Goal: Check status: Check status

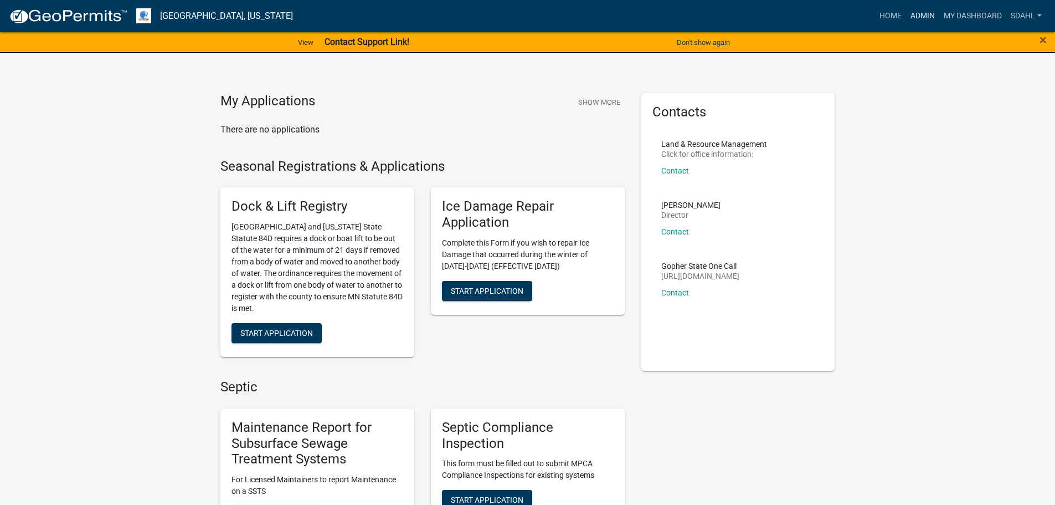
click at [926, 6] on link "Admin" at bounding box center [922, 16] width 33 height 21
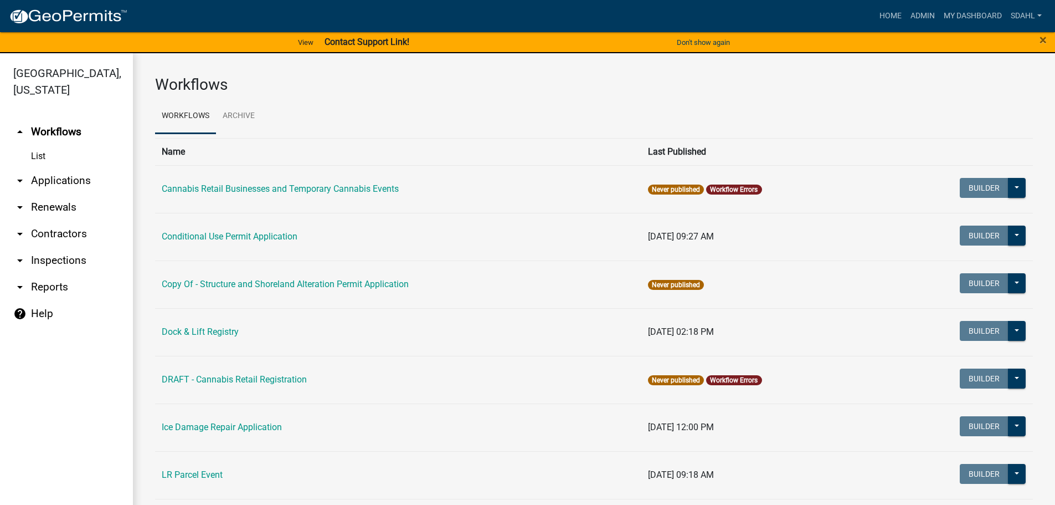
click at [76, 185] on link "arrow_drop_down Applications" at bounding box center [66, 180] width 133 height 27
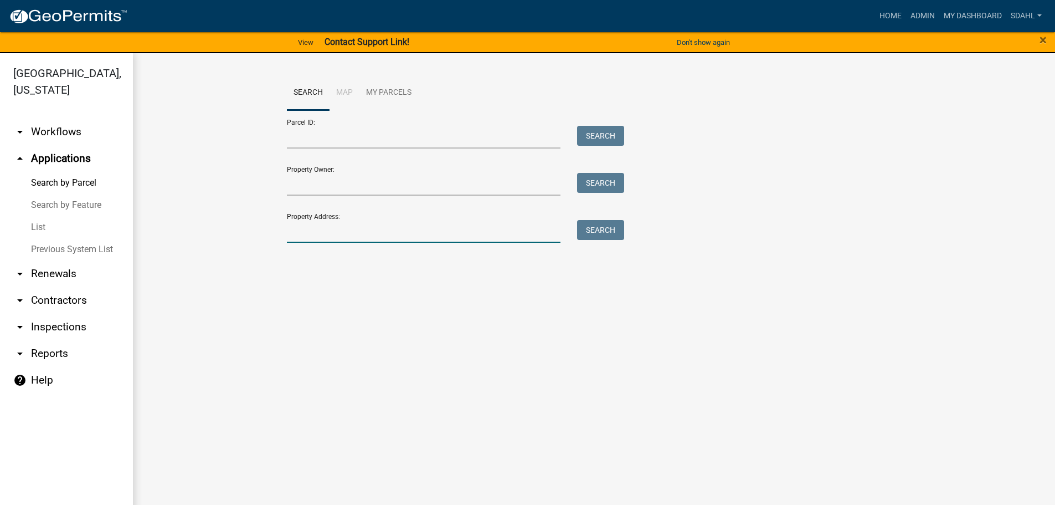
click at [393, 235] on input "Property Address:" at bounding box center [424, 231] width 274 height 23
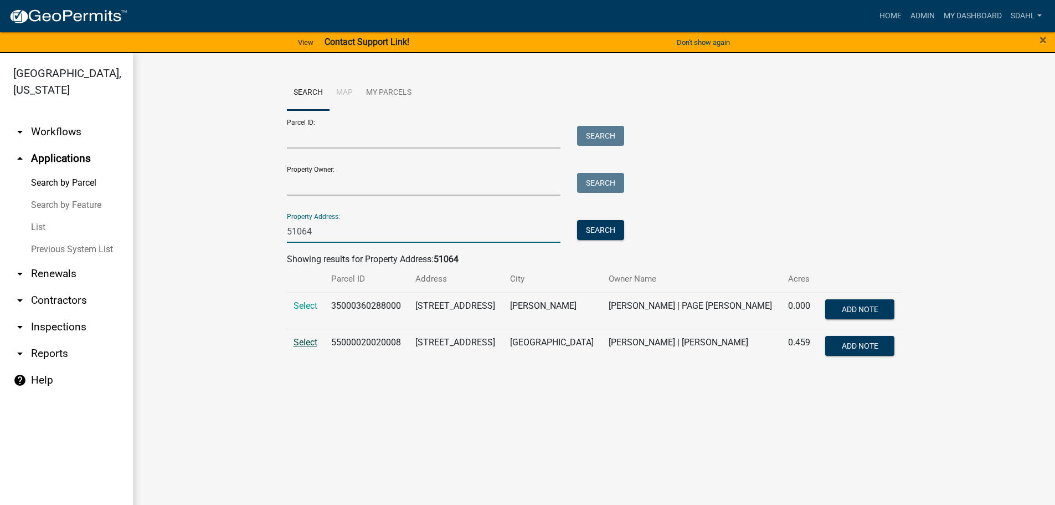
type input "51064"
click at [304, 341] on span "Select" at bounding box center [306, 342] width 24 height 11
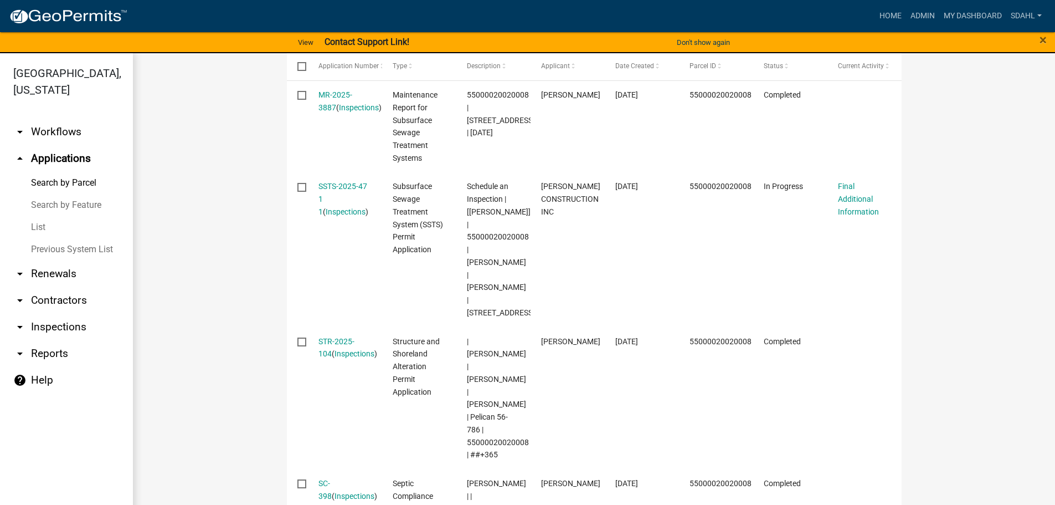
scroll to position [332, 0]
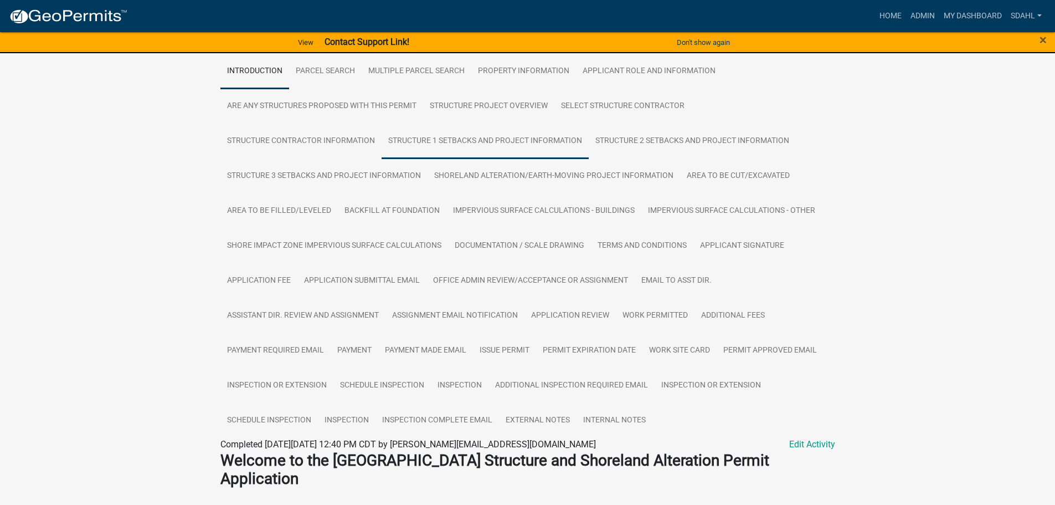
scroll to position [277, 0]
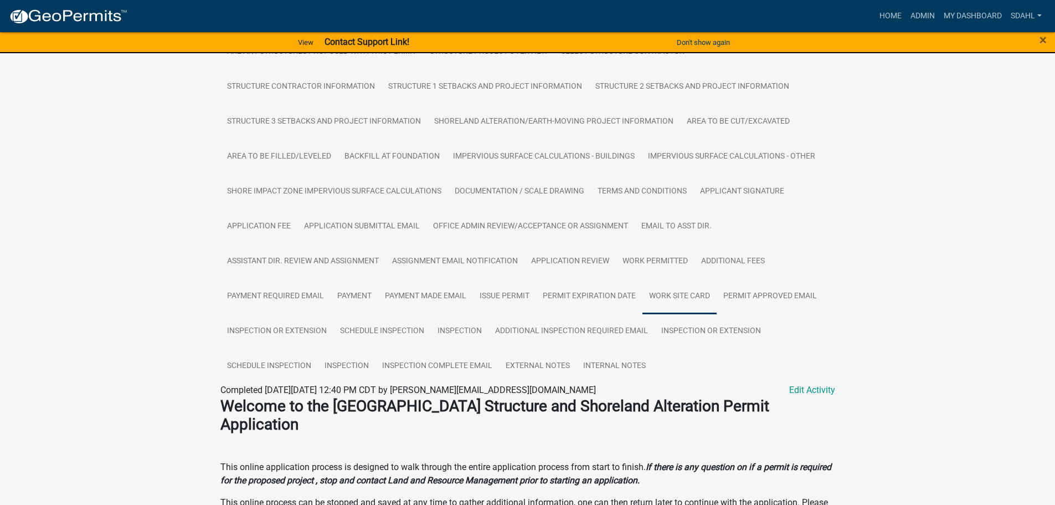
click at [669, 297] on link "Work Site Card" at bounding box center [679, 296] width 74 height 35
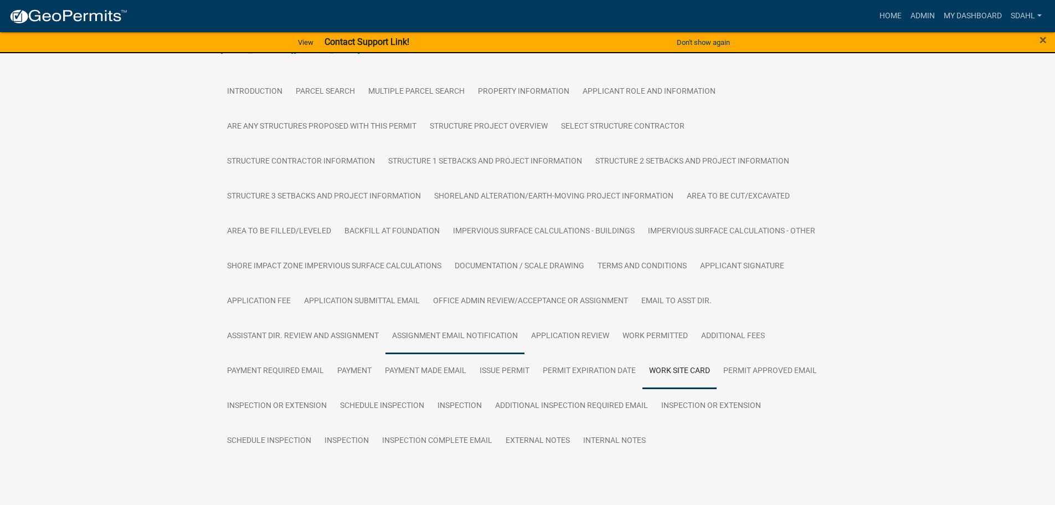
scroll to position [229, 0]
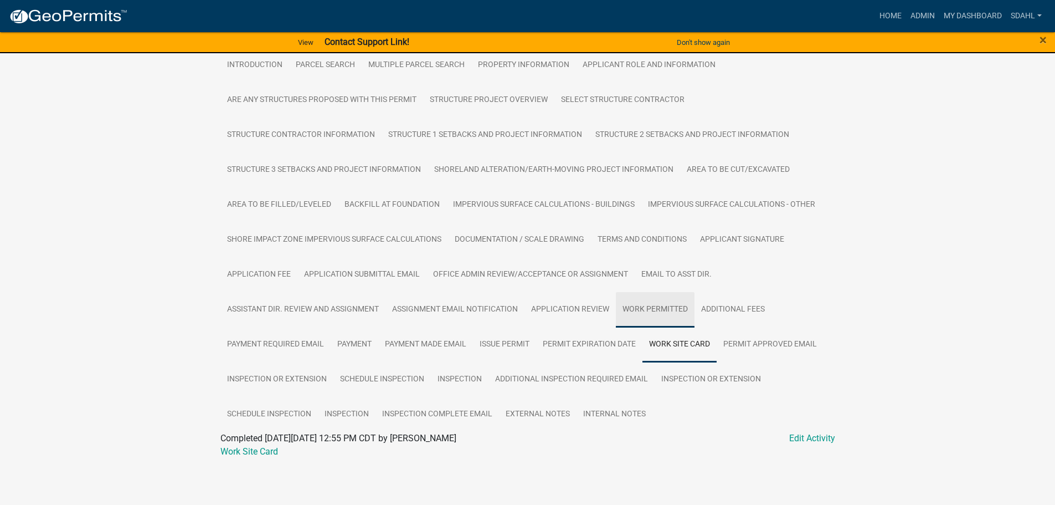
click at [641, 307] on link "Work Permitted" at bounding box center [655, 309] width 79 height 35
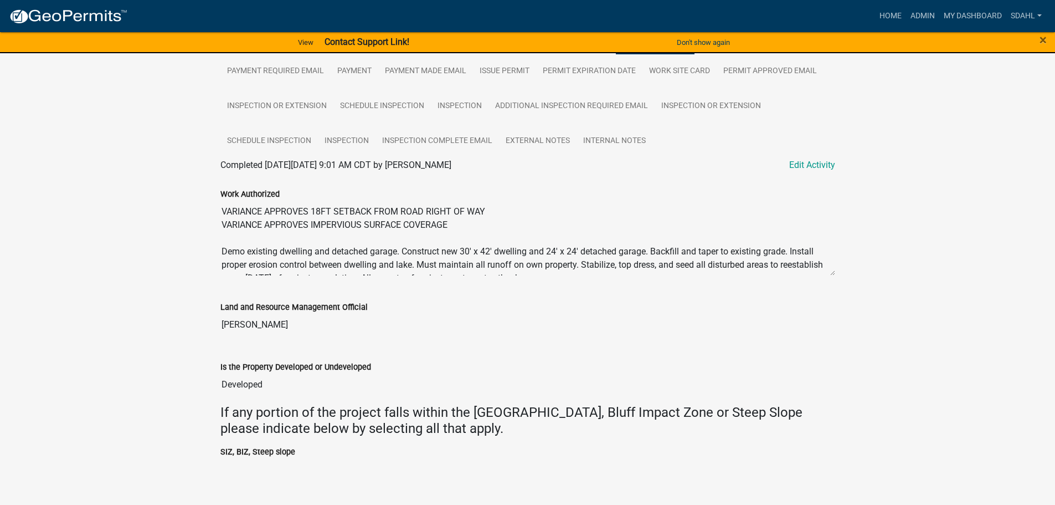
scroll to position [511, 0]
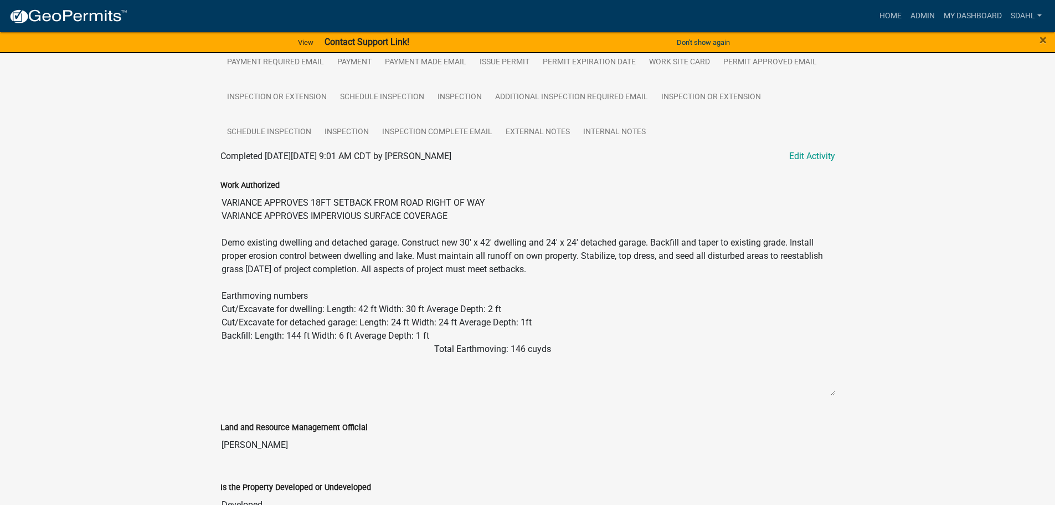
drag, startPoint x: 831, startPoint y: 264, endPoint x: 815, endPoint y: 393, distance: 130.1
click at [815, 393] on textarea "VARIANCE APPROVES 18FT SETBACK FROM ROAD RIGHT OF WAY VARIANCE APPROVES IMPERVI…" at bounding box center [527, 294] width 615 height 204
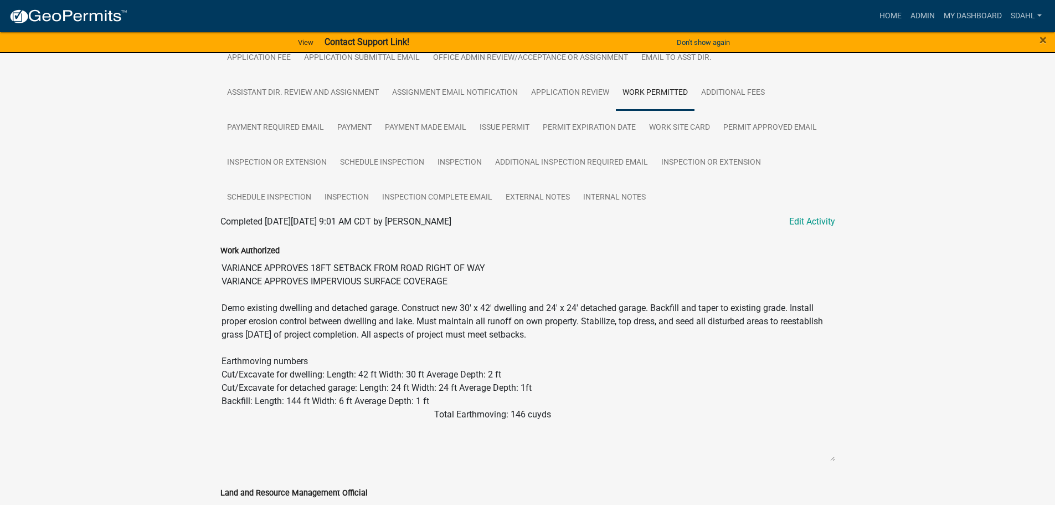
scroll to position [418, 0]
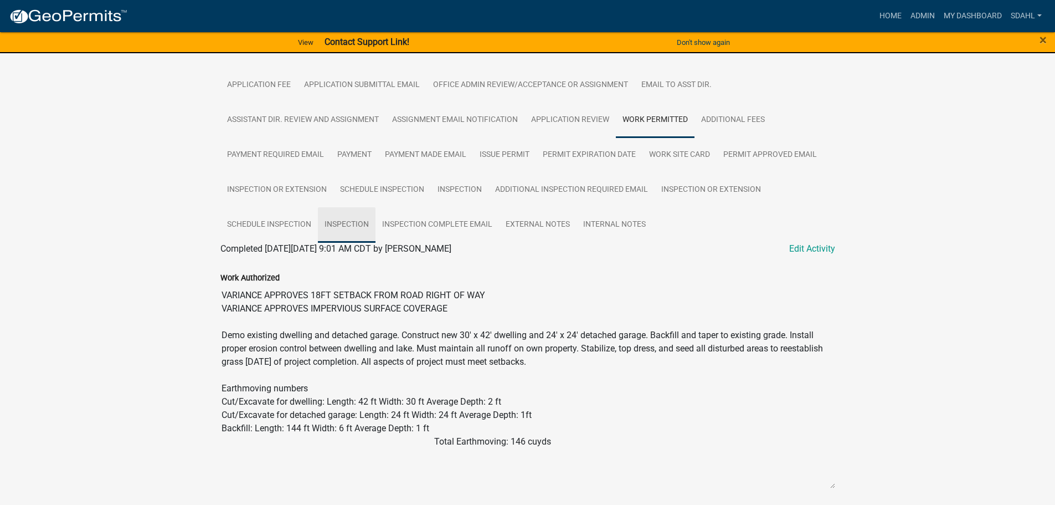
click at [349, 223] on link "Inspection" at bounding box center [347, 224] width 58 height 35
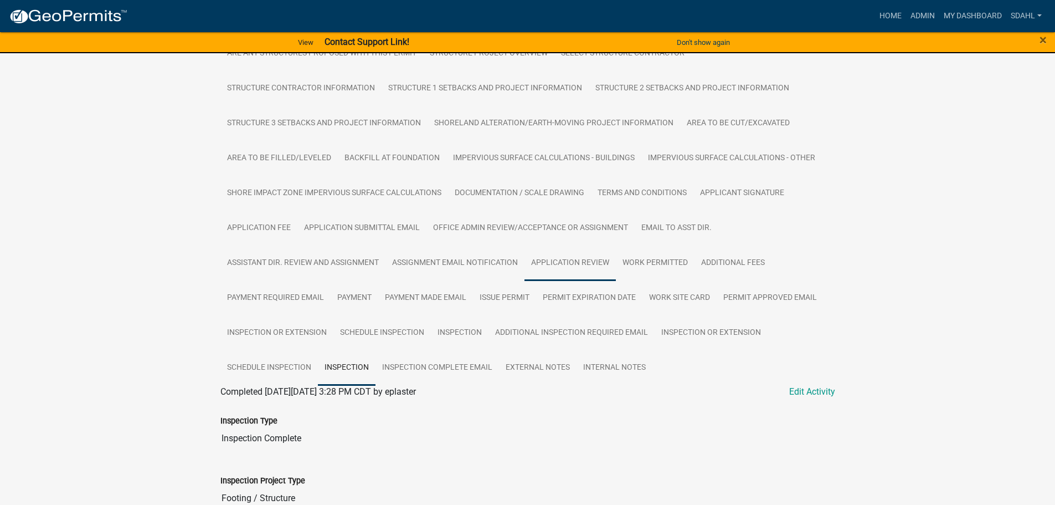
scroll to position [277, 0]
click at [661, 268] on link "Work Permitted" at bounding box center [655, 261] width 79 height 35
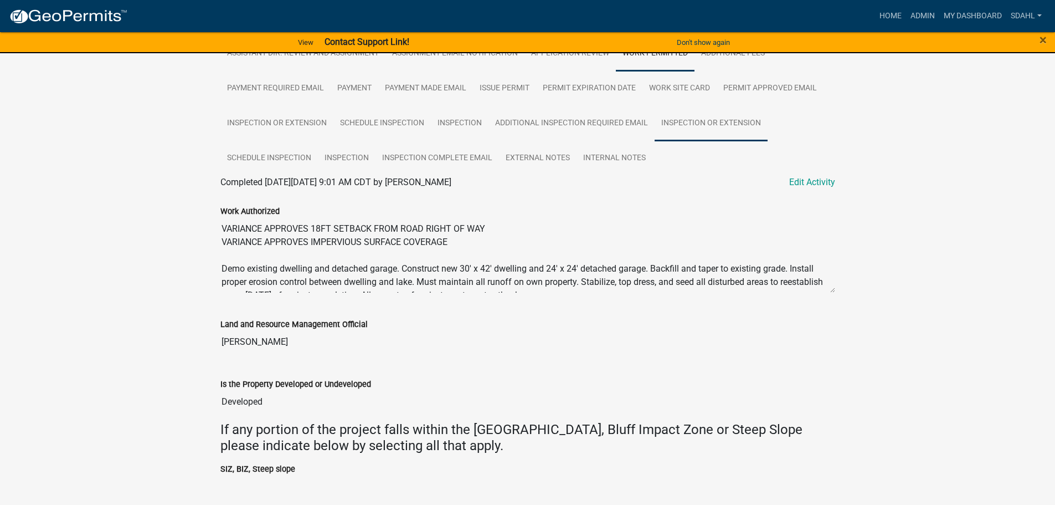
scroll to position [511, 0]
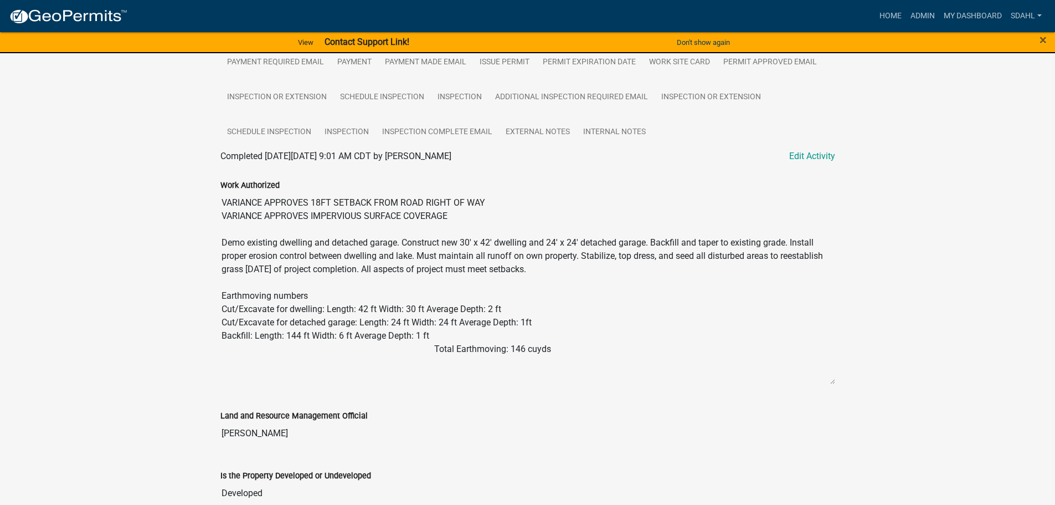
drag, startPoint x: 833, startPoint y: 265, endPoint x: 828, endPoint y: 382, distance: 117.5
click at [828, 382] on textarea "VARIANCE APPROVES 18FT SETBACK FROM ROAD RIGHT OF WAY VARIANCE APPROVES IMPERVI…" at bounding box center [527, 288] width 615 height 193
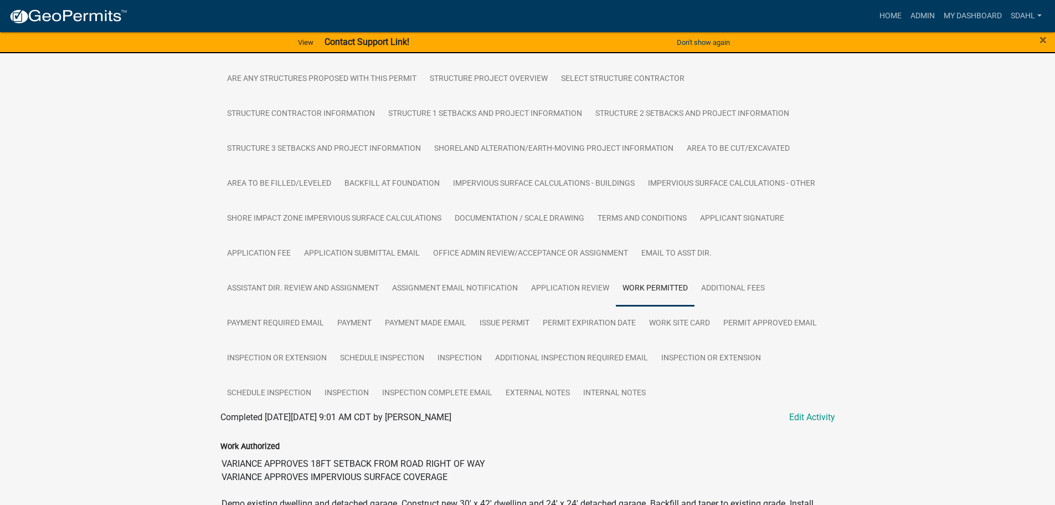
scroll to position [234, 0]
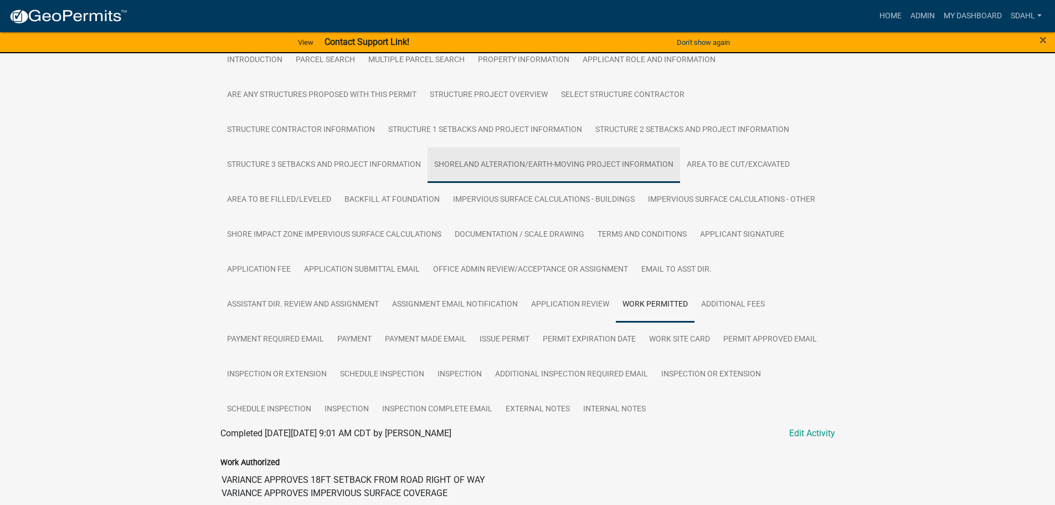
click at [604, 160] on link "Shoreland Alteration/Earth-Moving Project Information" at bounding box center [554, 164] width 253 height 35
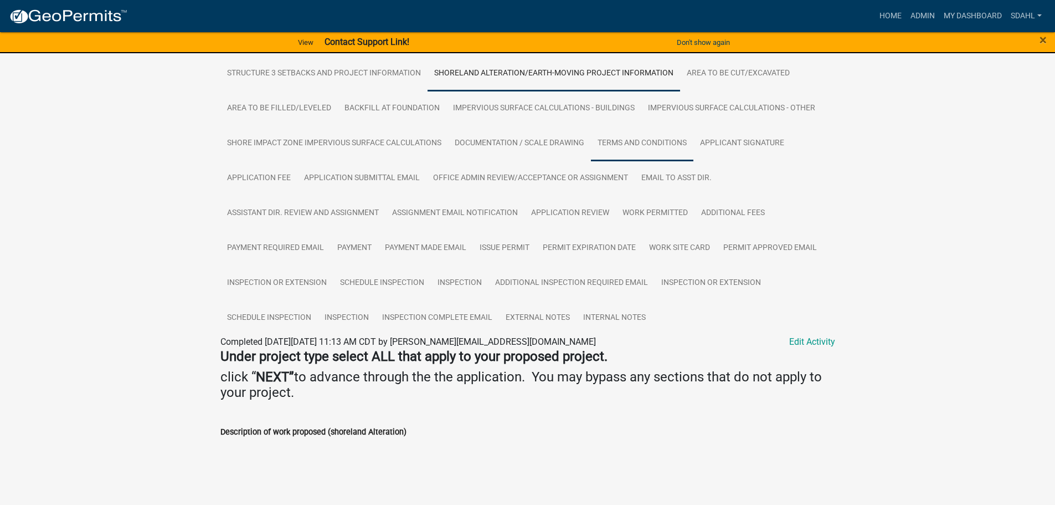
scroll to position [323, 0]
click at [728, 78] on link "Area to be Cut/Excavated" at bounding box center [738, 75] width 116 height 35
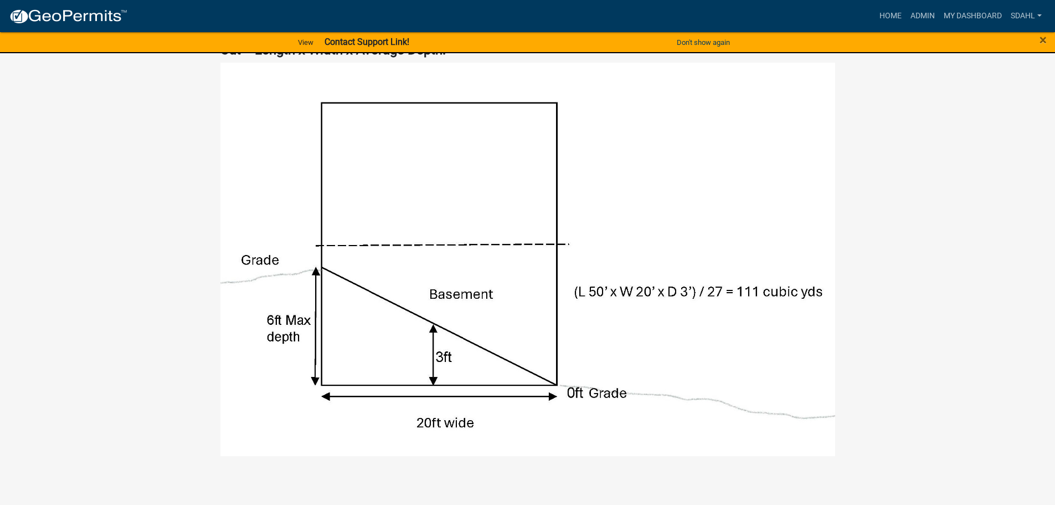
scroll to position [630, 0]
